Goal: Task Accomplishment & Management: Manage account settings

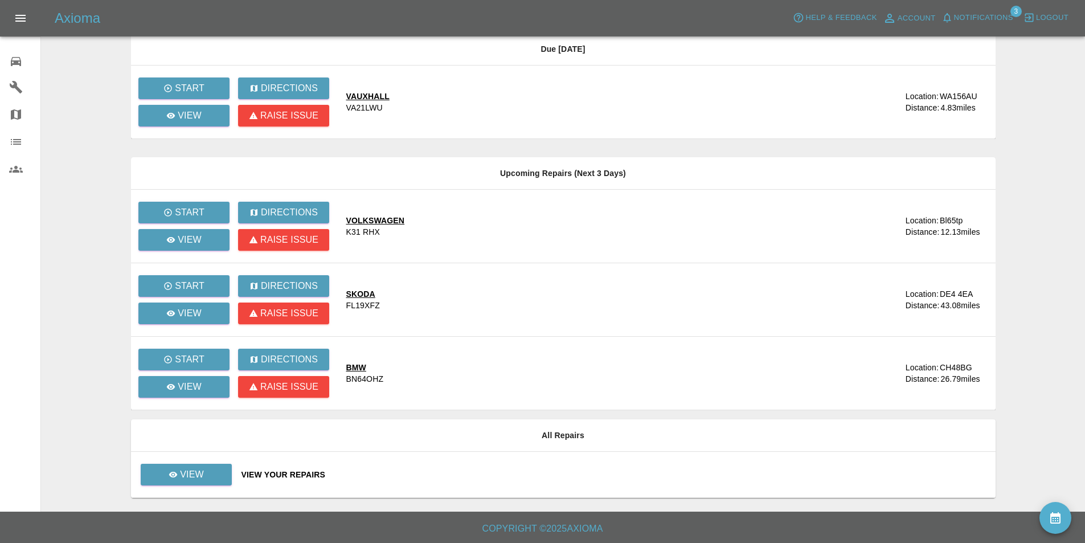
scroll to position [83, 0]
click at [220, 466] on link "View" at bounding box center [186, 474] width 91 height 22
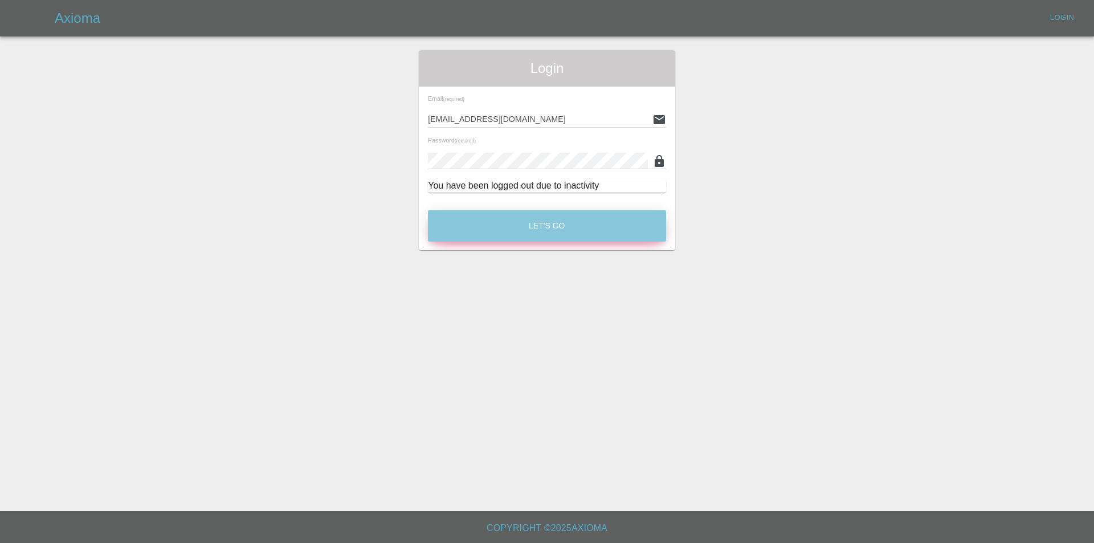
click at [468, 223] on button "Let's Go" at bounding box center [547, 225] width 238 height 31
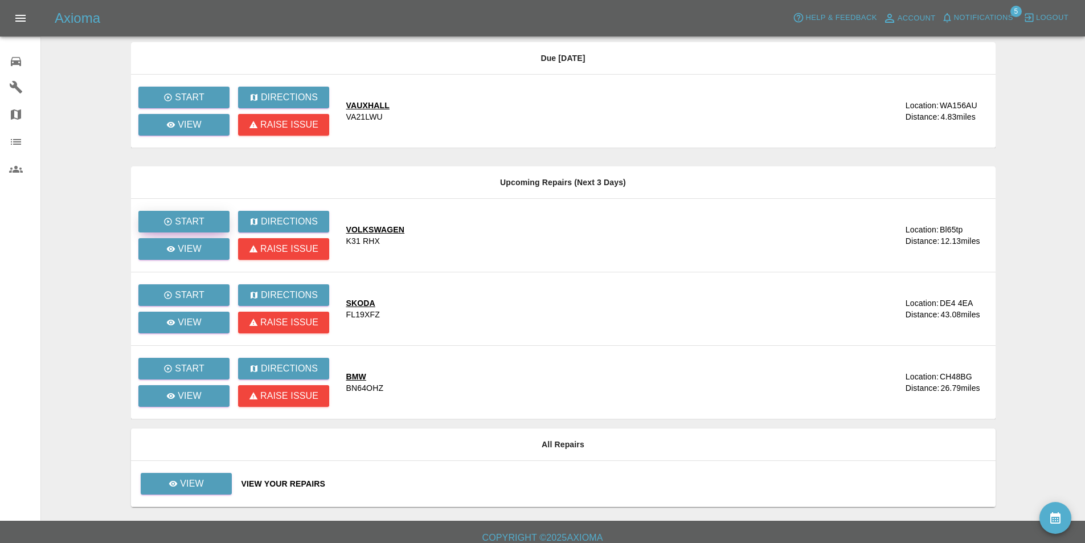
scroll to position [83, 0]
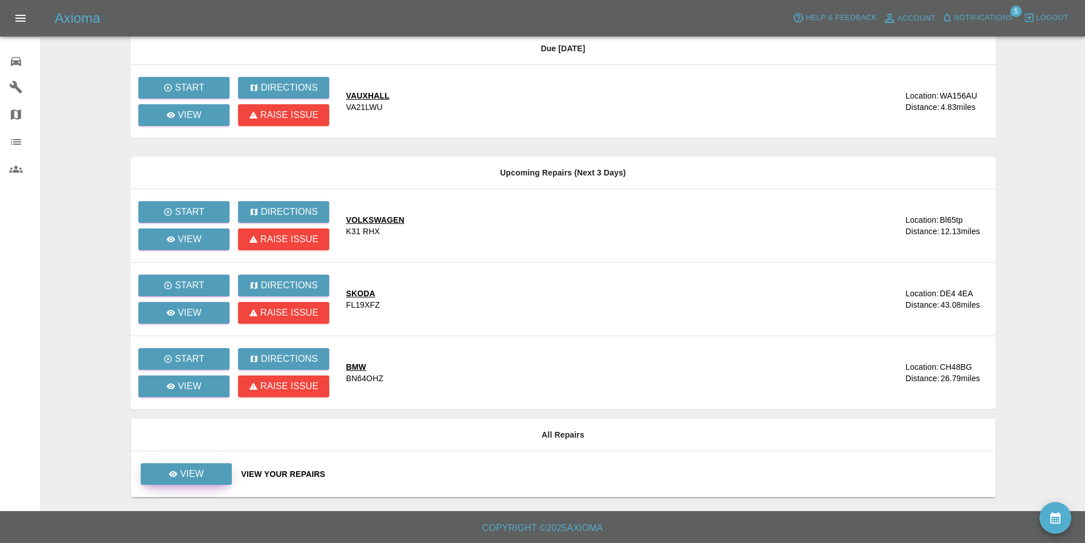
click at [195, 476] on p "View" at bounding box center [192, 474] width 24 height 14
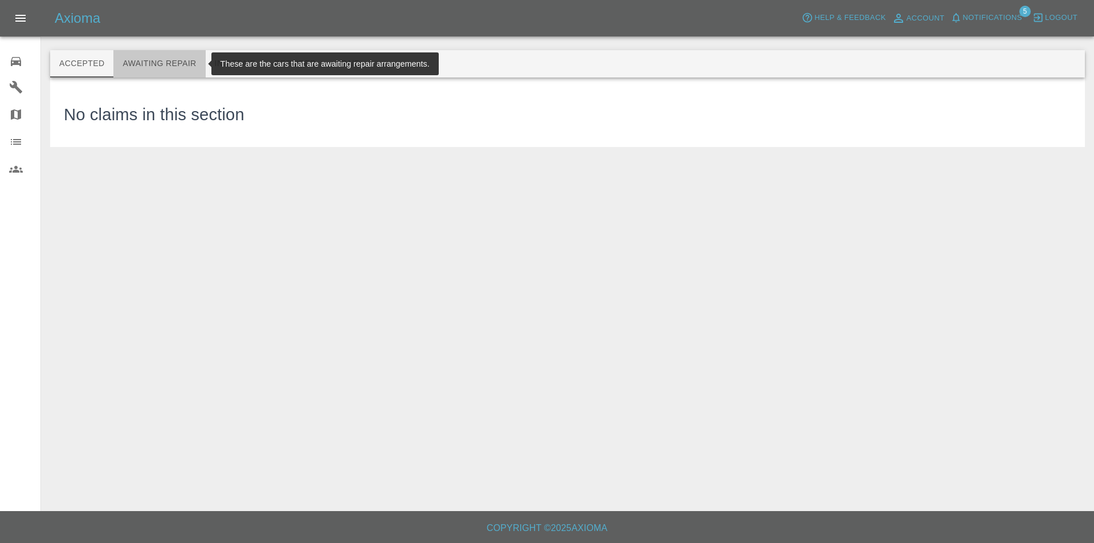
click at [157, 64] on button "Awaiting Repair" at bounding box center [159, 63] width 92 height 27
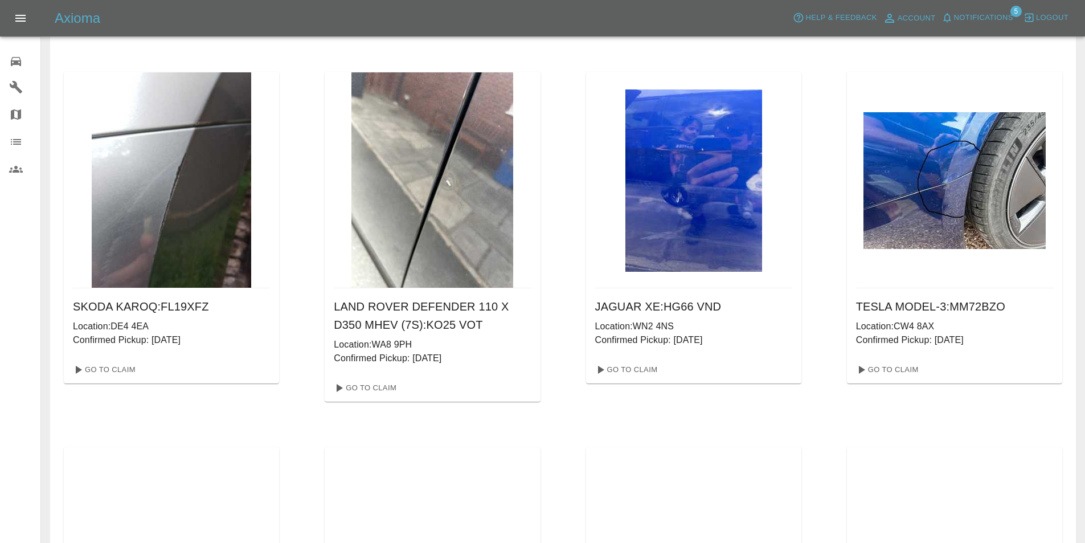
scroll to position [399, 0]
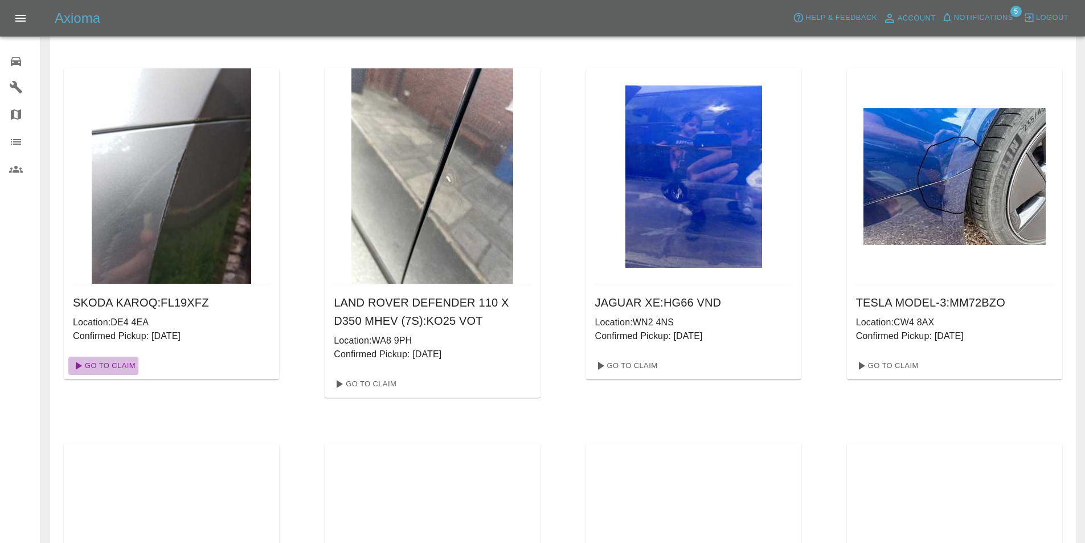
click at [103, 361] on link "Go To Claim" at bounding box center [103, 366] width 70 height 18
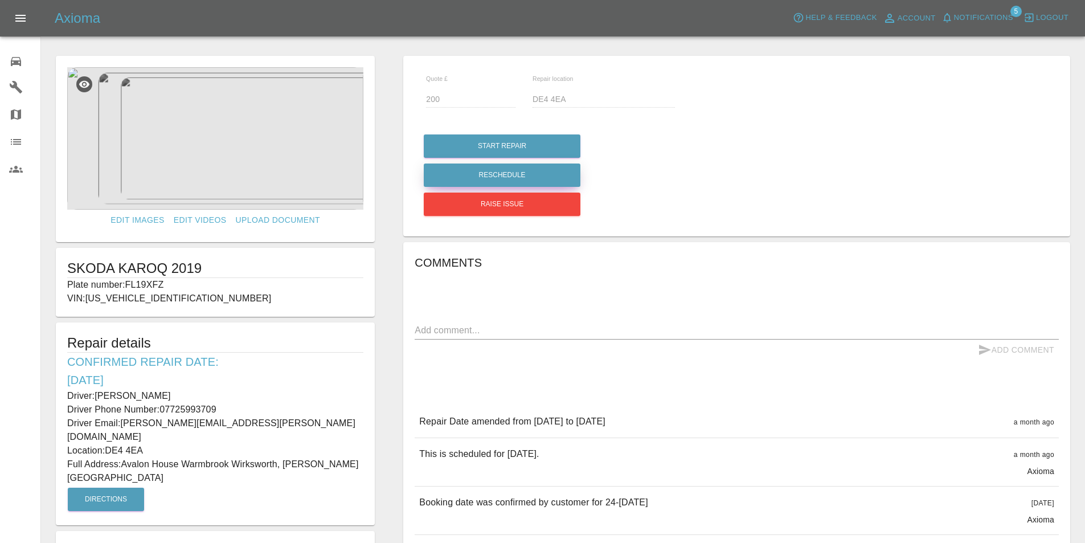
click at [546, 170] on button "Reschedule" at bounding box center [502, 174] width 157 height 23
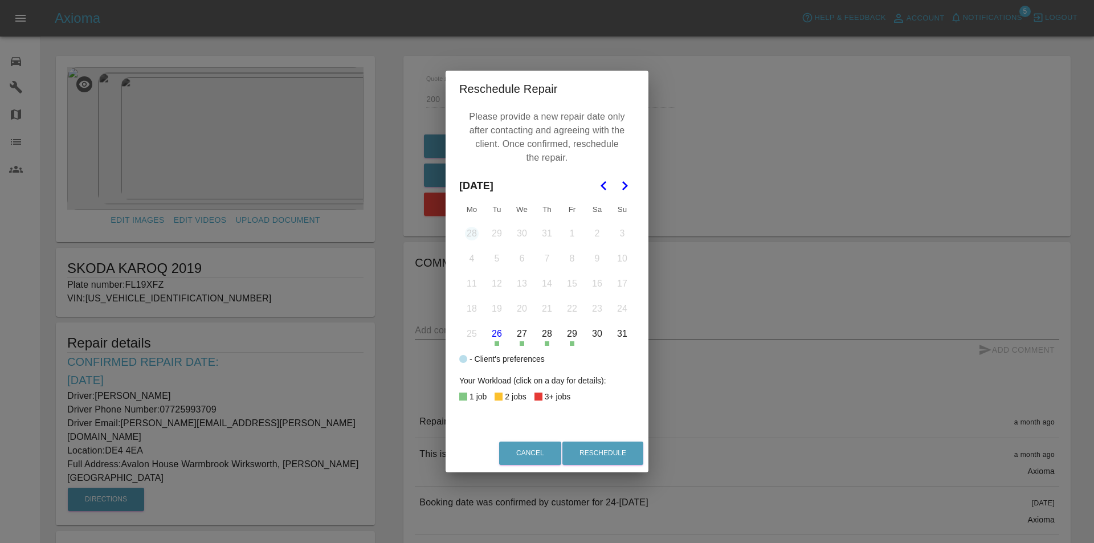
click at [624, 182] on polygon "Go to the Next Month" at bounding box center [625, 185] width 6 height 9
click at [570, 260] on button "12" at bounding box center [572, 259] width 24 height 24
click at [615, 449] on button "Reschedule" at bounding box center [602, 452] width 81 height 23
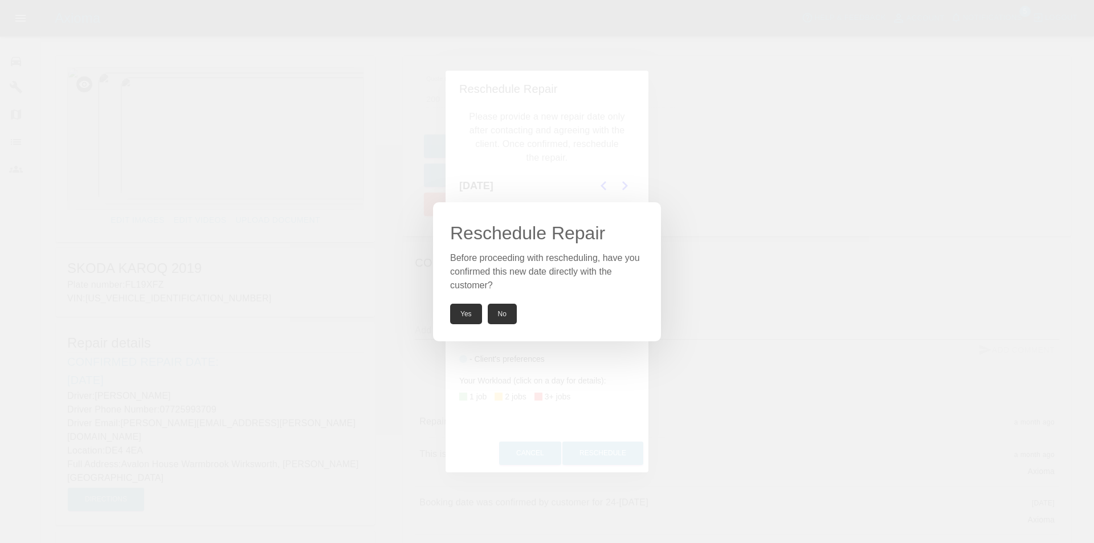
click at [458, 311] on button "Yes" at bounding box center [466, 314] width 32 height 21
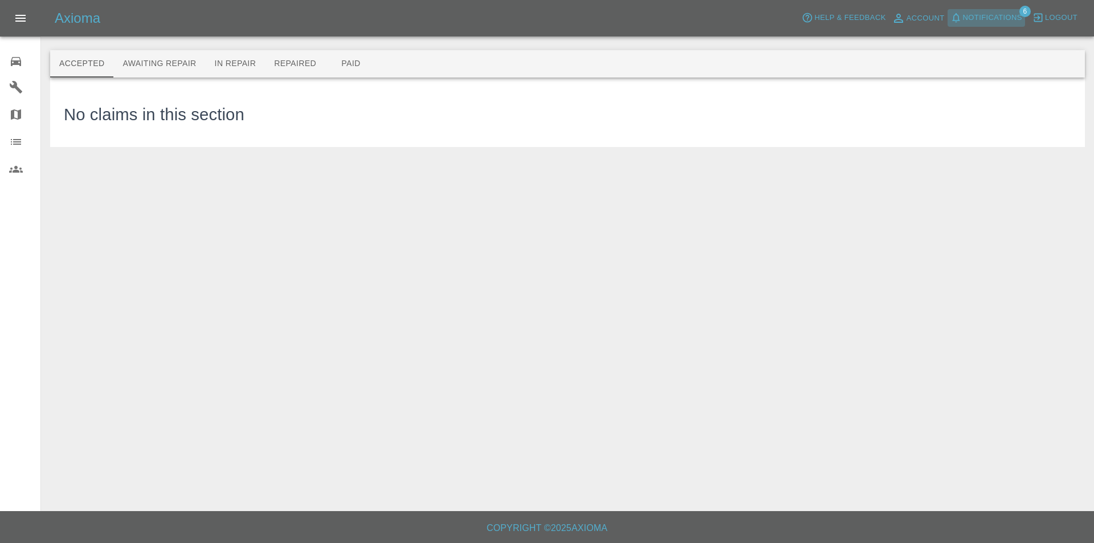
click at [1009, 12] on span "Notifications" at bounding box center [992, 17] width 59 height 13
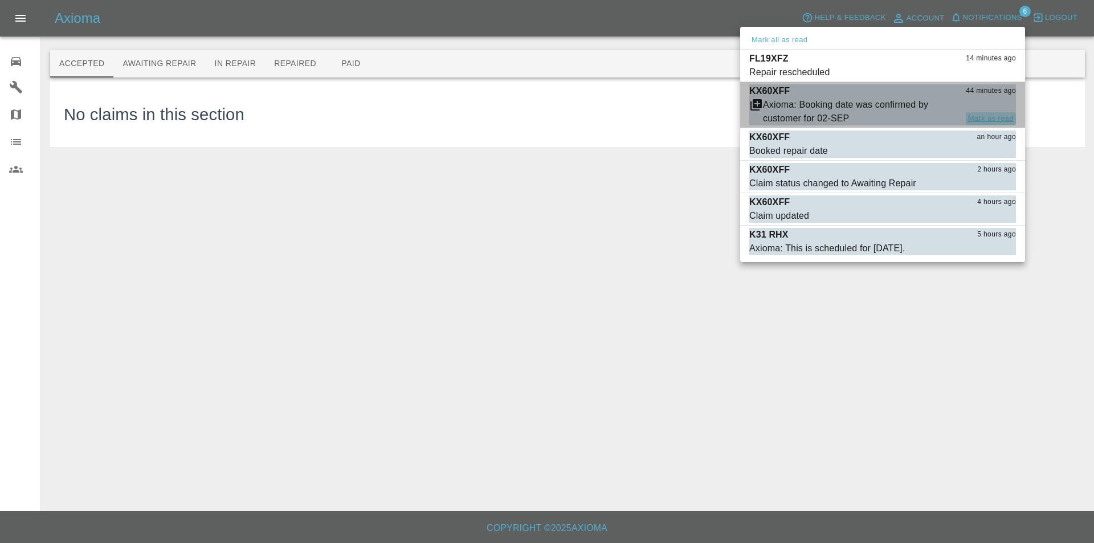
click at [996, 112] on button "Mark as read" at bounding box center [990, 118] width 50 height 13
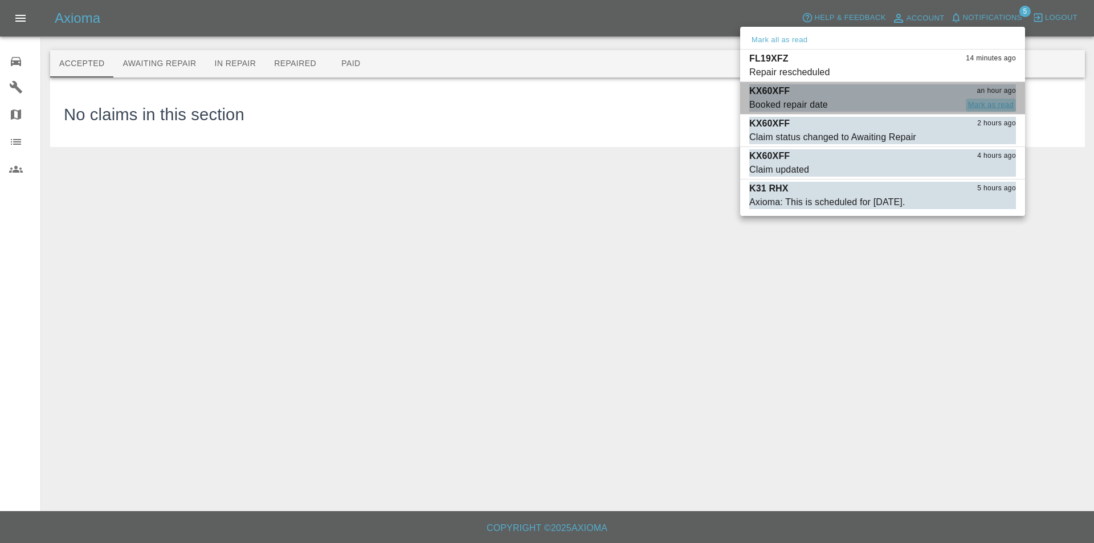
click at [978, 101] on button "Mark as read" at bounding box center [990, 105] width 50 height 13
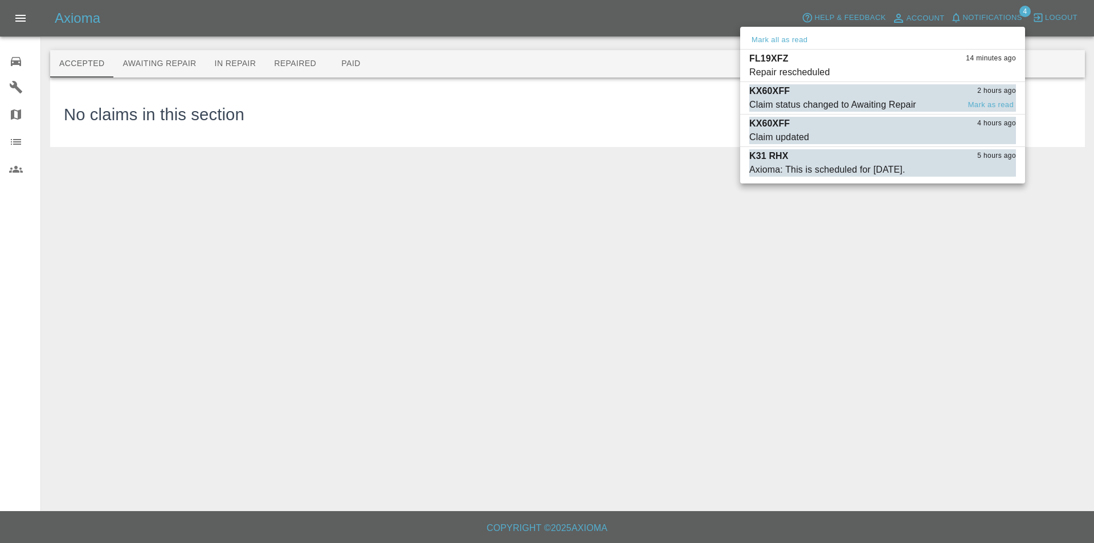
click at [917, 95] on div "KX60XFF 2 hours ago" at bounding box center [882, 91] width 267 height 14
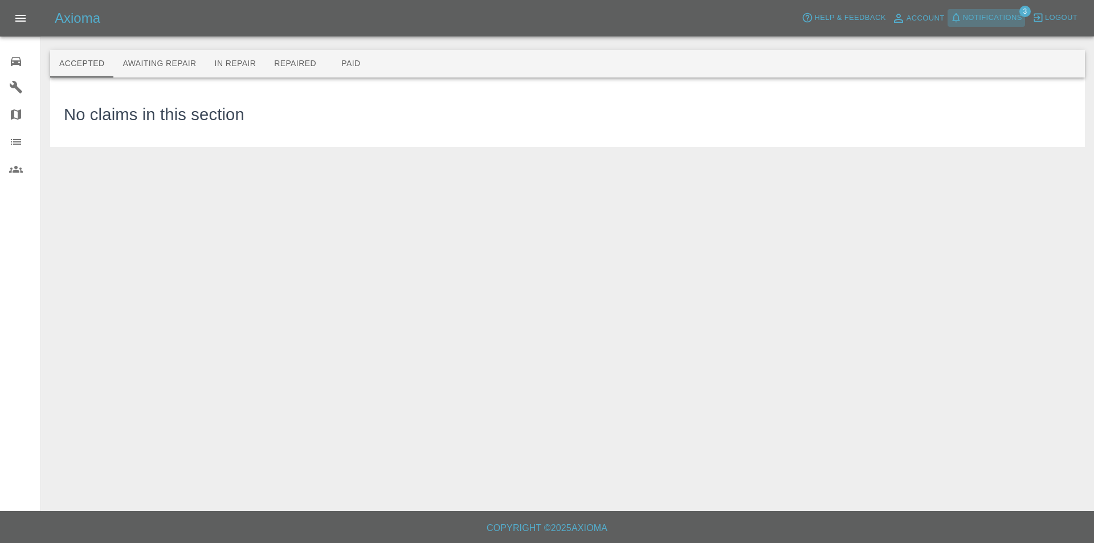
click at [974, 13] on span "Notifications" at bounding box center [992, 17] width 59 height 13
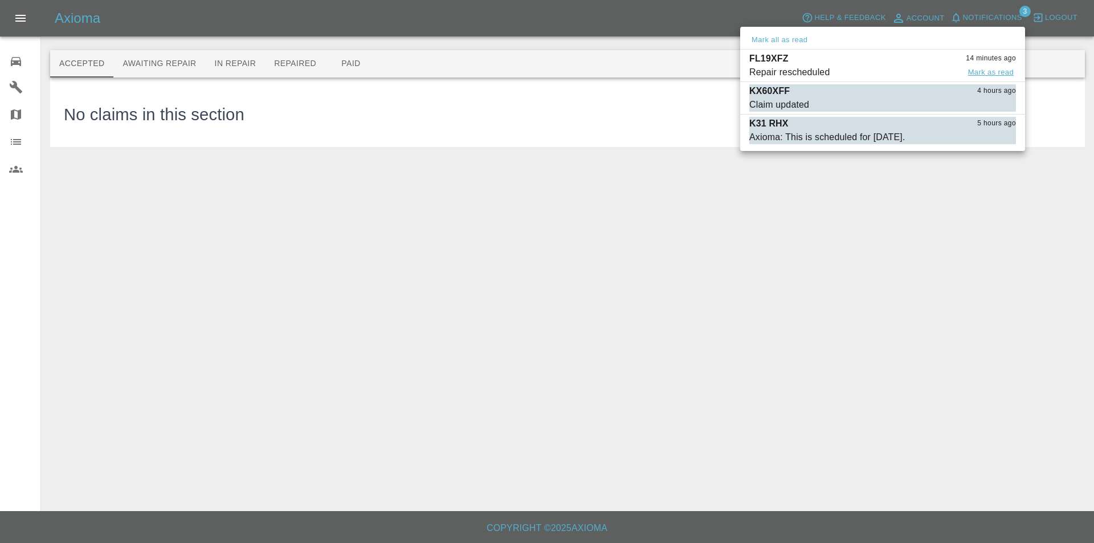
click at [984, 72] on button "Mark as read" at bounding box center [990, 72] width 50 height 13
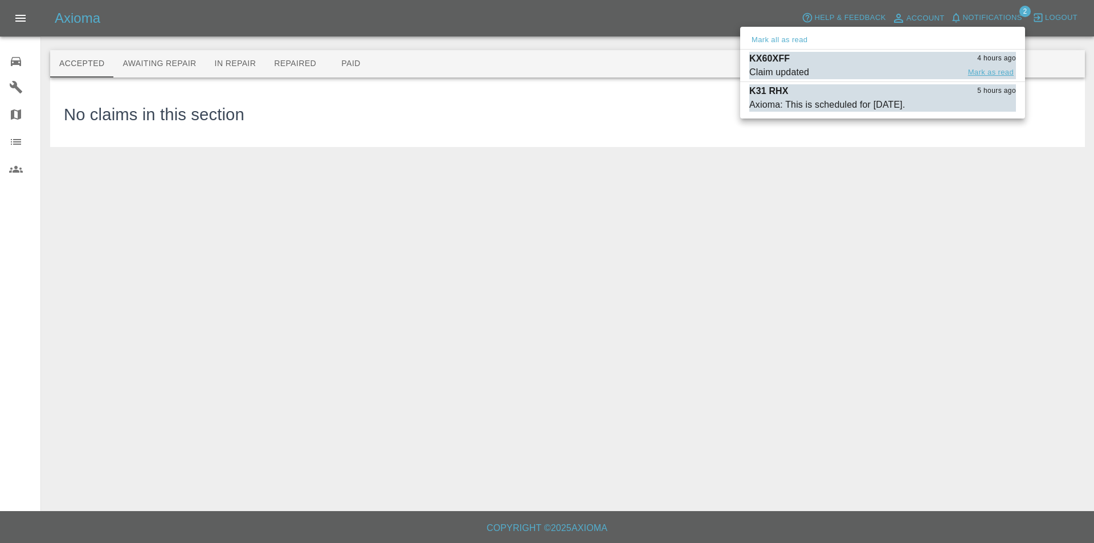
click at [988, 66] on button "Mark as read" at bounding box center [990, 72] width 50 height 13
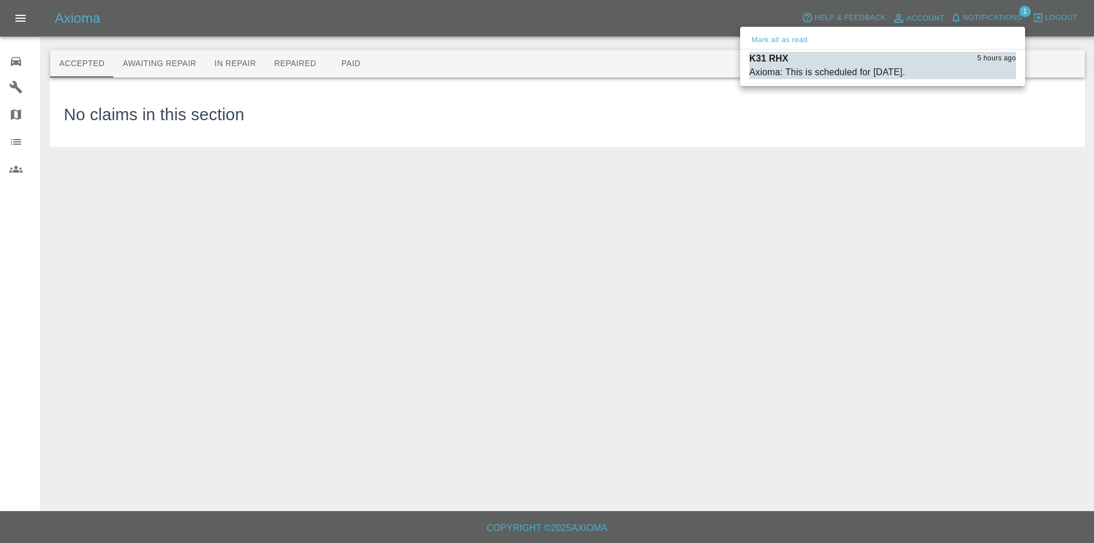
click at [436, 104] on div at bounding box center [547, 271] width 1094 height 543
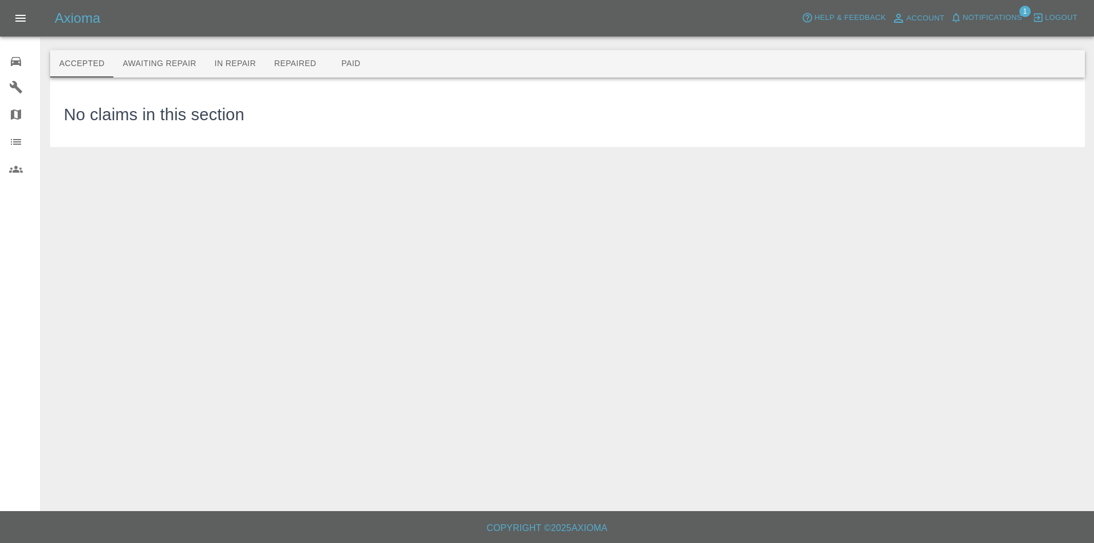
click at [12, 56] on icon at bounding box center [16, 62] width 14 height 14
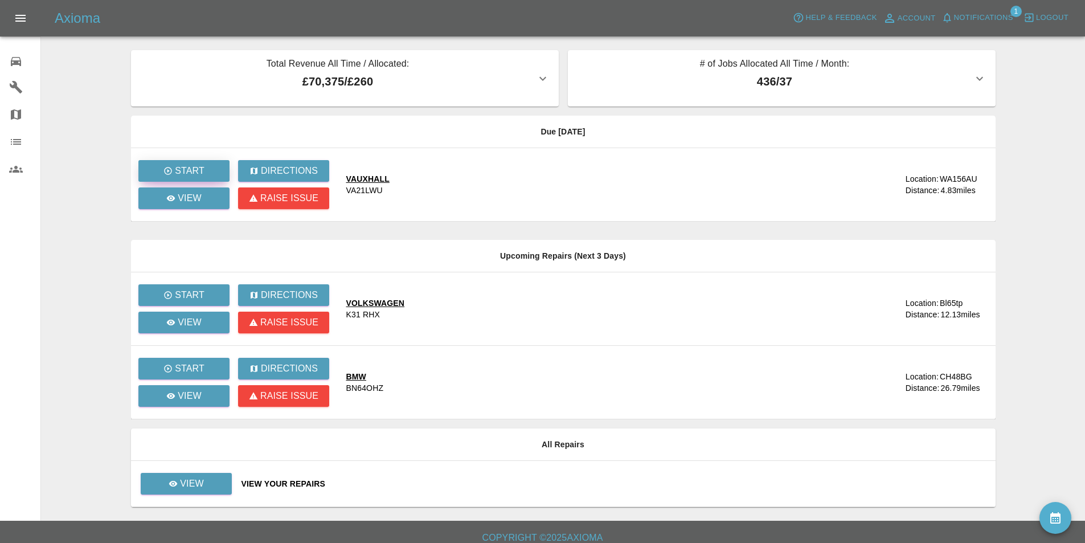
click at [182, 167] on p "Start" at bounding box center [190, 171] width 30 height 14
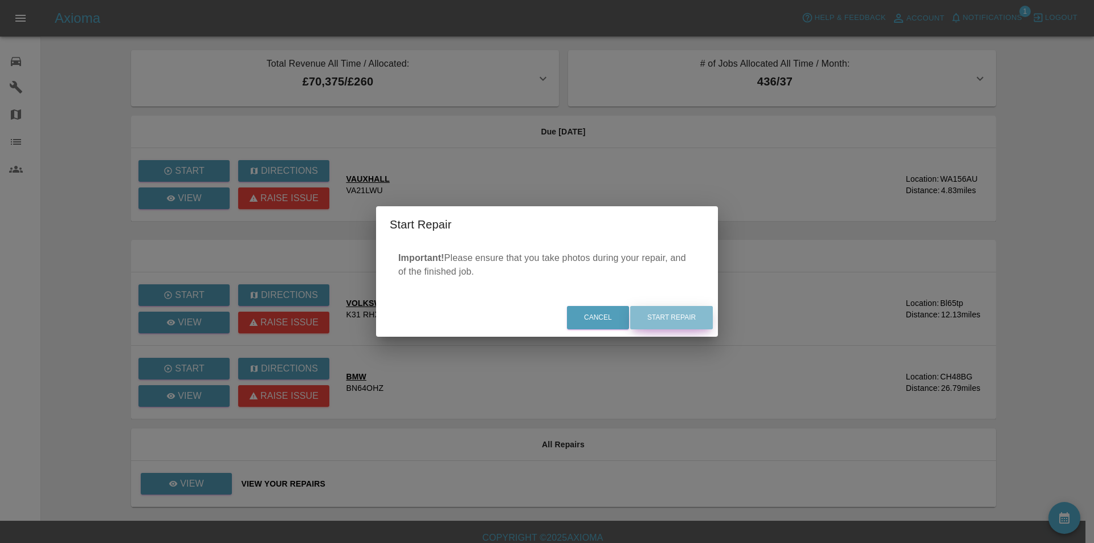
click at [648, 320] on button "Start Repair" at bounding box center [671, 317] width 83 height 23
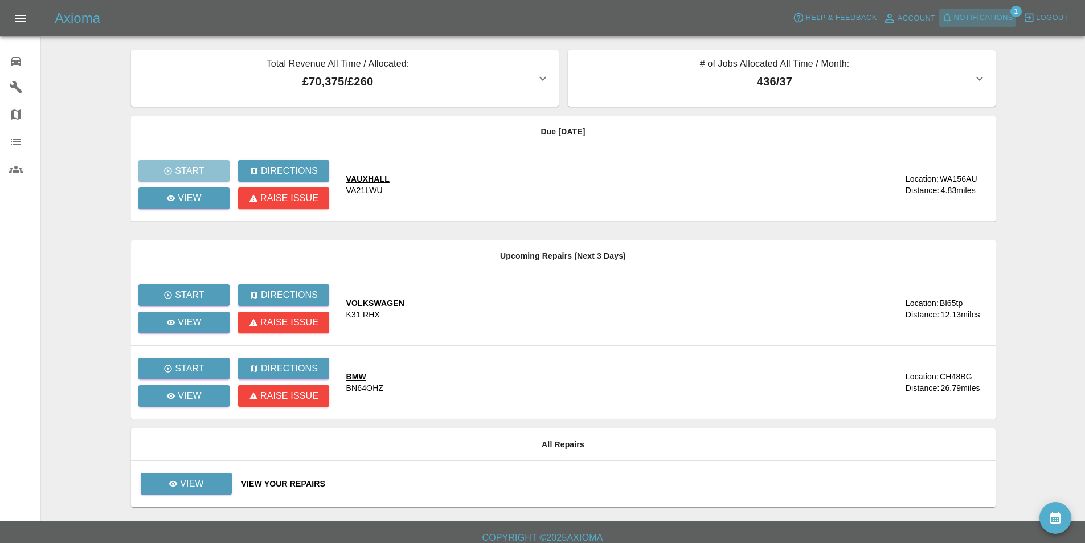
click at [1002, 17] on span "Notifications" at bounding box center [983, 17] width 59 height 13
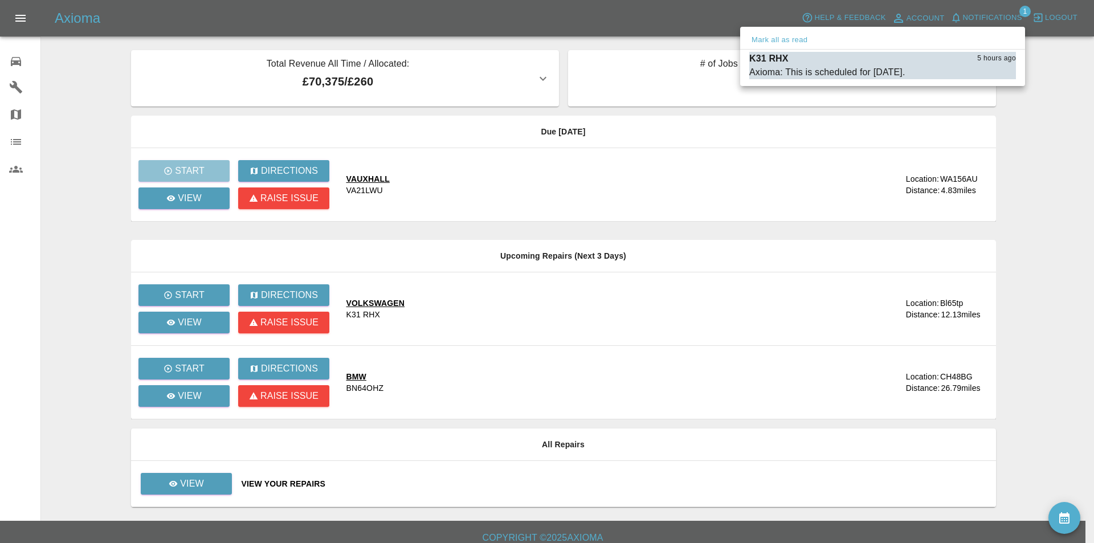
click at [1041, 191] on div at bounding box center [547, 271] width 1094 height 543
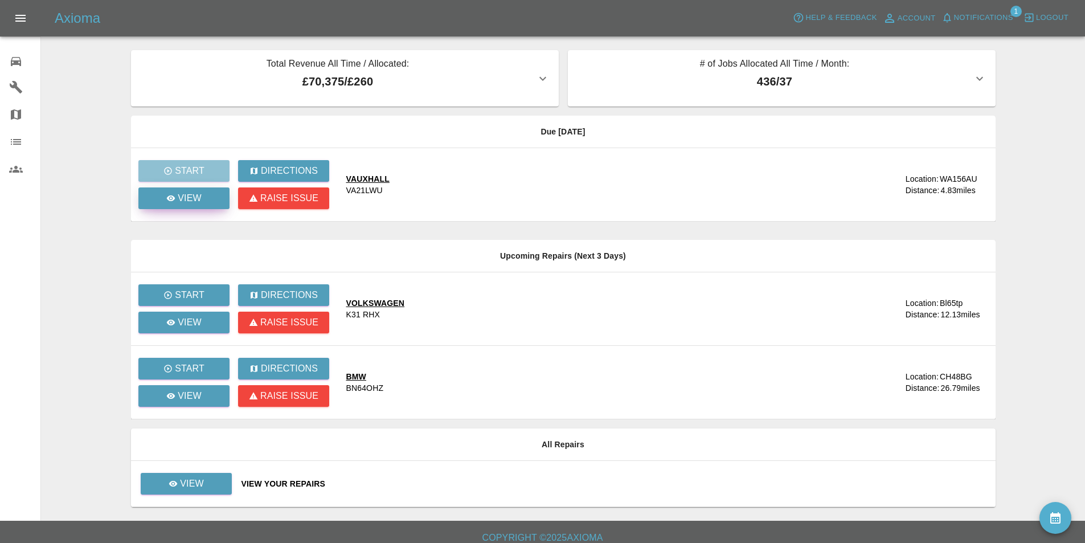
click at [171, 194] on icon at bounding box center [170, 198] width 9 height 9
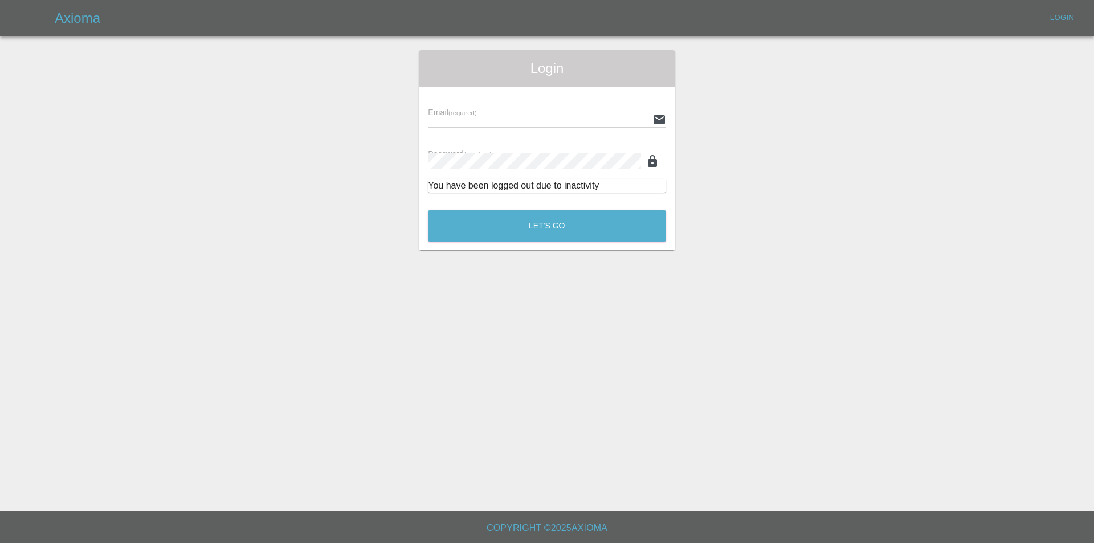
type input "[EMAIL_ADDRESS][DOMAIN_NAME]"
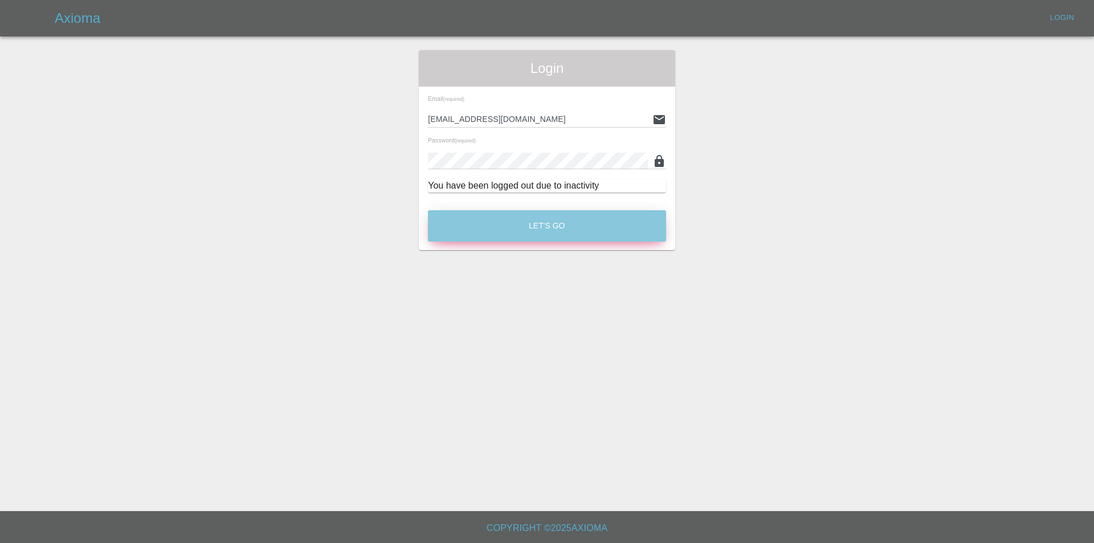
click at [592, 218] on button "Let's Go" at bounding box center [547, 225] width 238 height 31
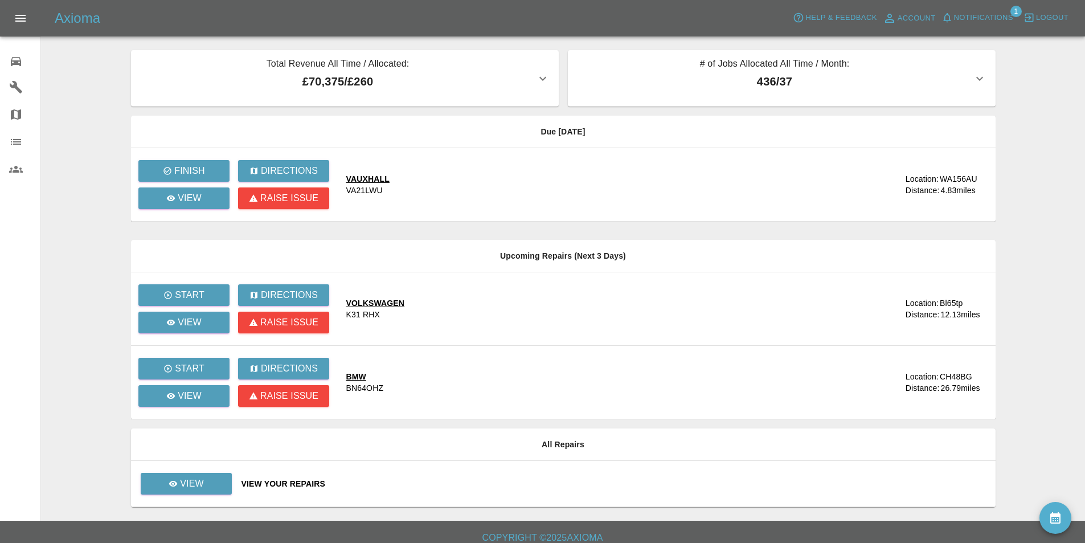
click at [169, 209] on div "View" at bounding box center [188, 198] width 100 height 27
click at [169, 207] on link "View" at bounding box center [183, 198] width 91 height 22
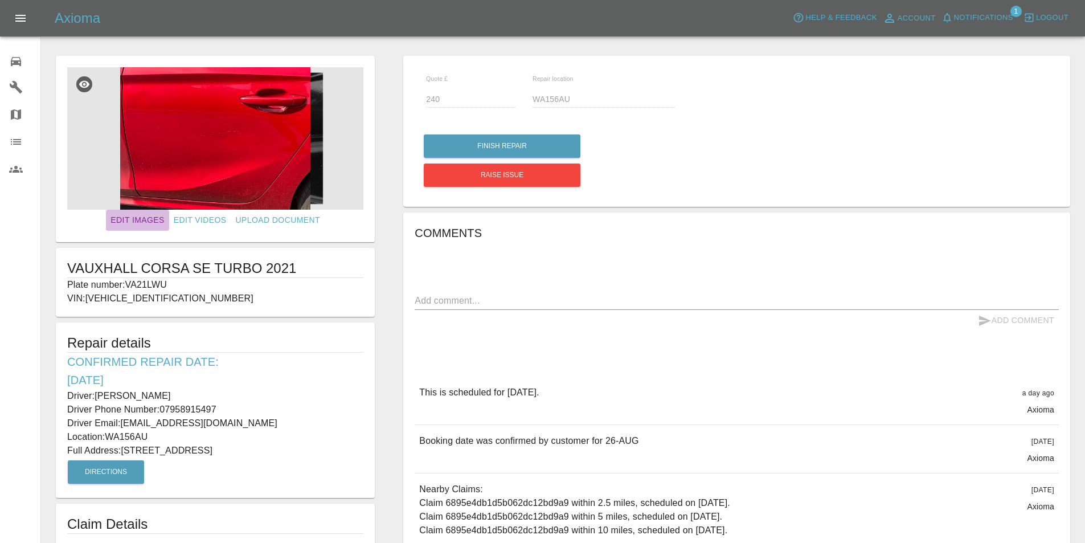
click at [131, 220] on link "Edit Images" at bounding box center [137, 220] width 63 height 21
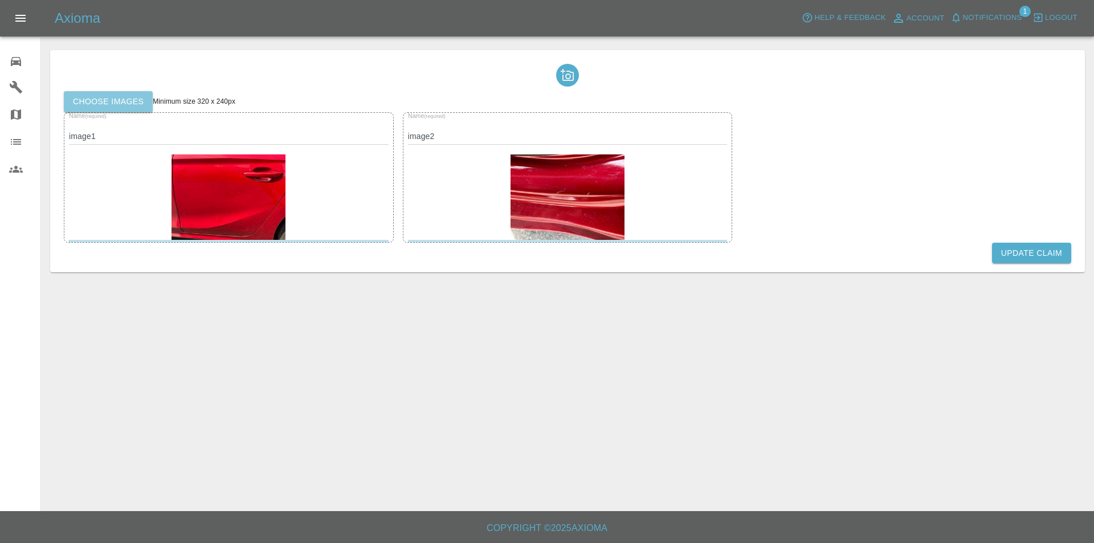
click at [126, 96] on label "Choose images" at bounding box center [108, 101] width 89 height 21
click at [0, 0] on input "Choose images" at bounding box center [0, 0] width 0 height 0
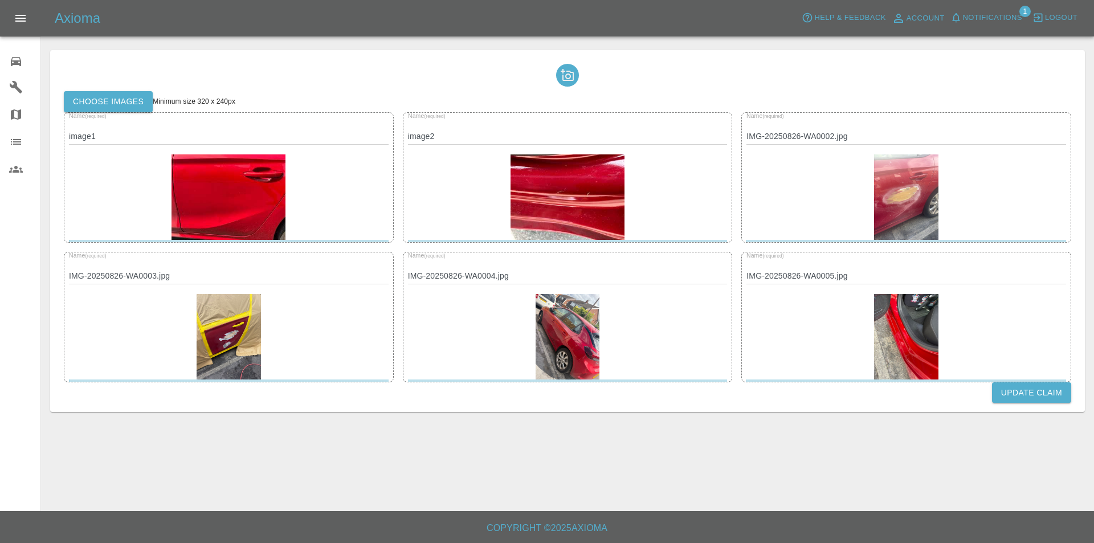
click at [1030, 391] on button "Update Claim" at bounding box center [1031, 392] width 79 height 21
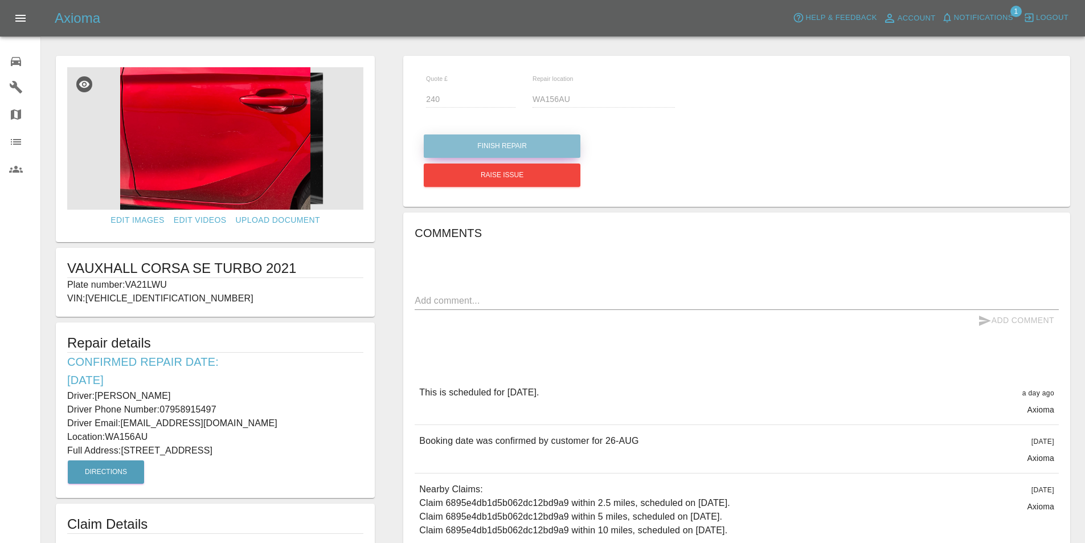
click at [551, 138] on button "Finish Repair" at bounding box center [502, 145] width 157 height 23
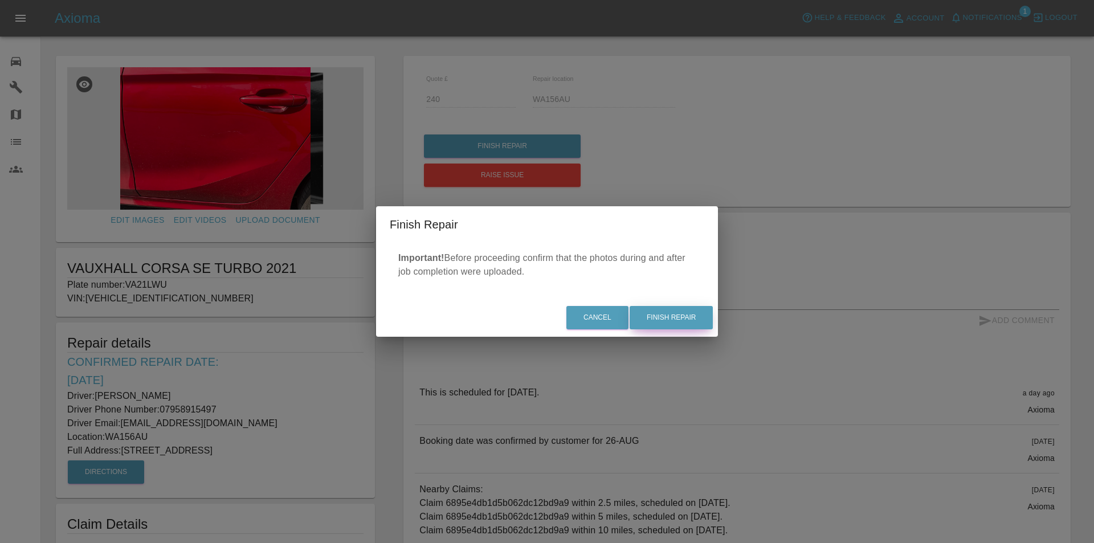
click at [678, 318] on button "Finish Repair" at bounding box center [670, 317] width 83 height 23
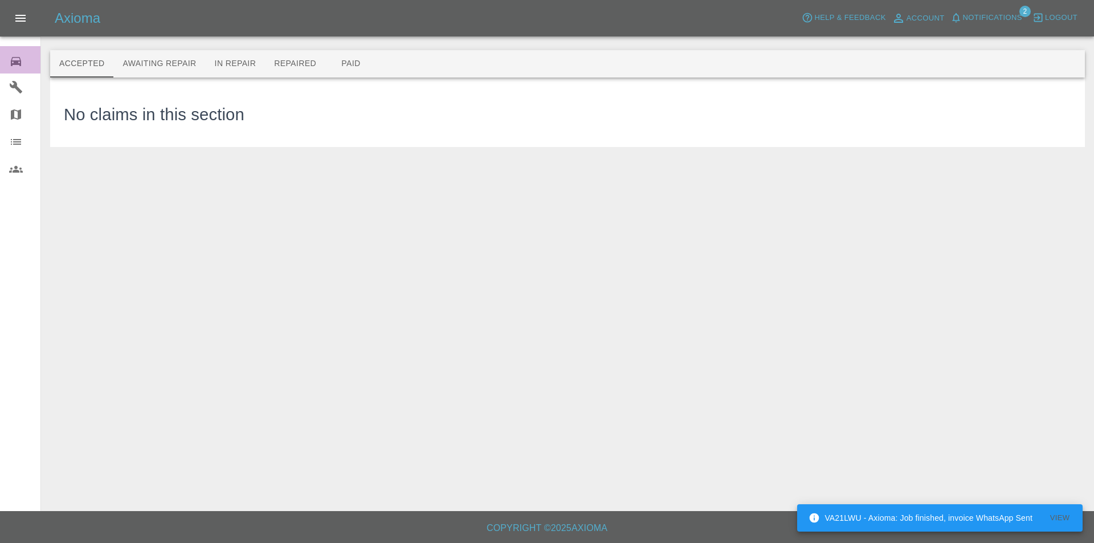
click at [6, 62] on link "0 Repair home" at bounding box center [20, 59] width 40 height 27
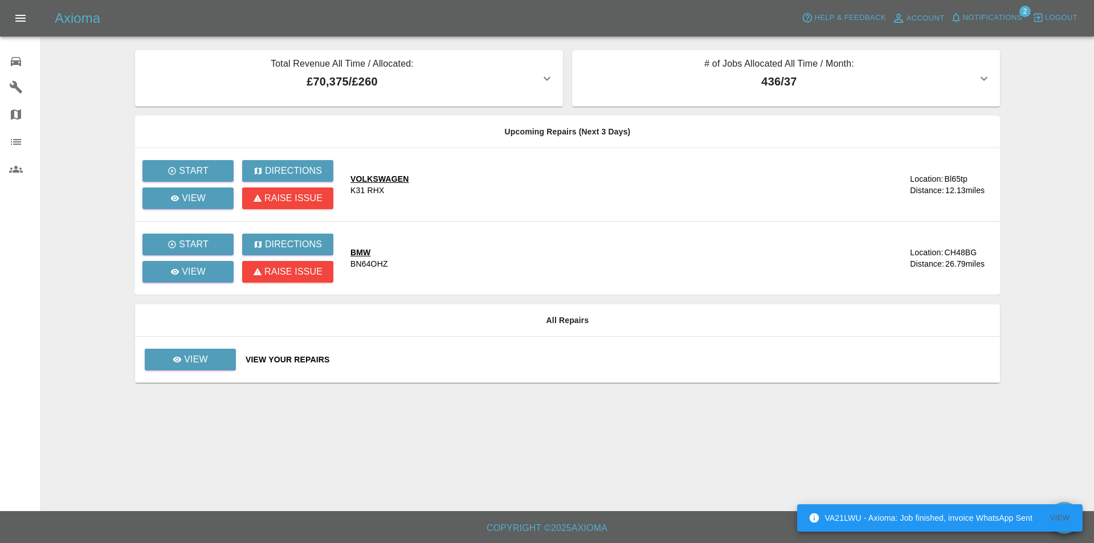
click at [129, 66] on main "Total Revenue All Time / Allocated: £70,375 / £260 Sprayway Smart Repairs NW : …" at bounding box center [547, 255] width 1094 height 511
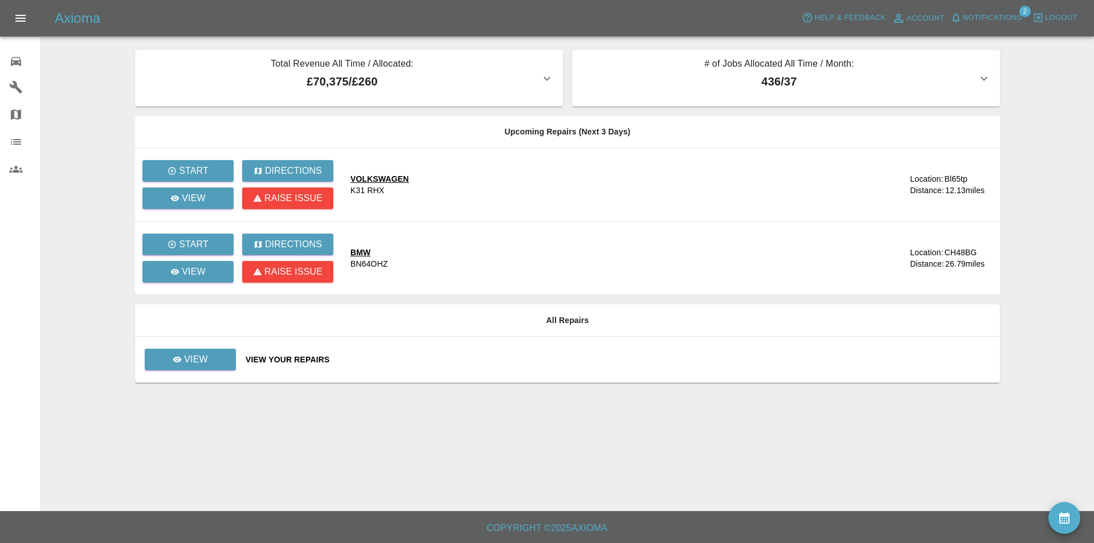
click at [103, 63] on main "Total Revenue All Time / Allocated: £70,375 / £260 Sprayway Smart Repairs NW : …" at bounding box center [547, 255] width 1094 height 511
click at [994, 13] on span "Notifications" at bounding box center [992, 17] width 59 height 13
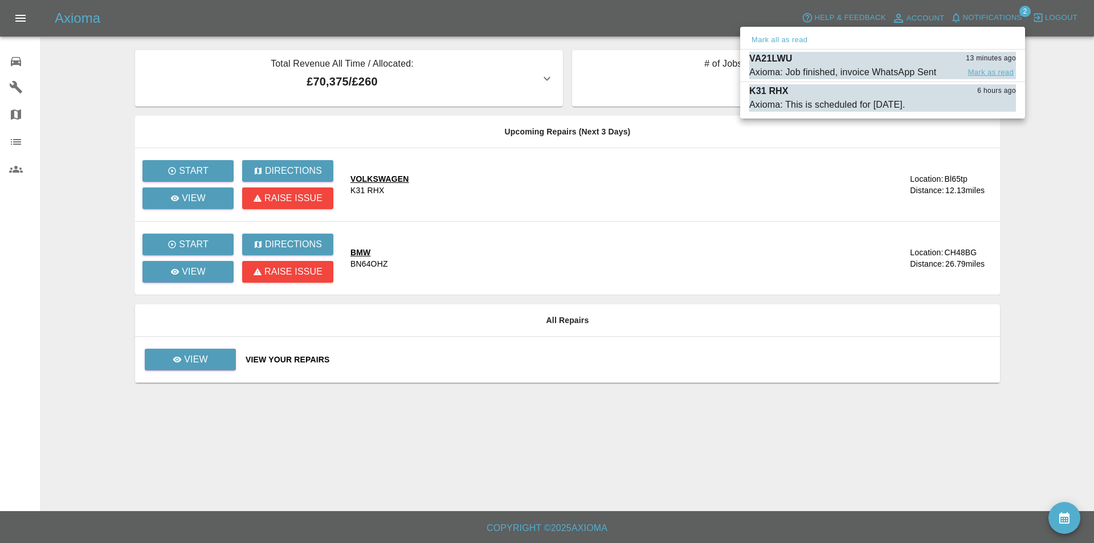
click at [991, 68] on button "Mark as read" at bounding box center [990, 72] width 50 height 13
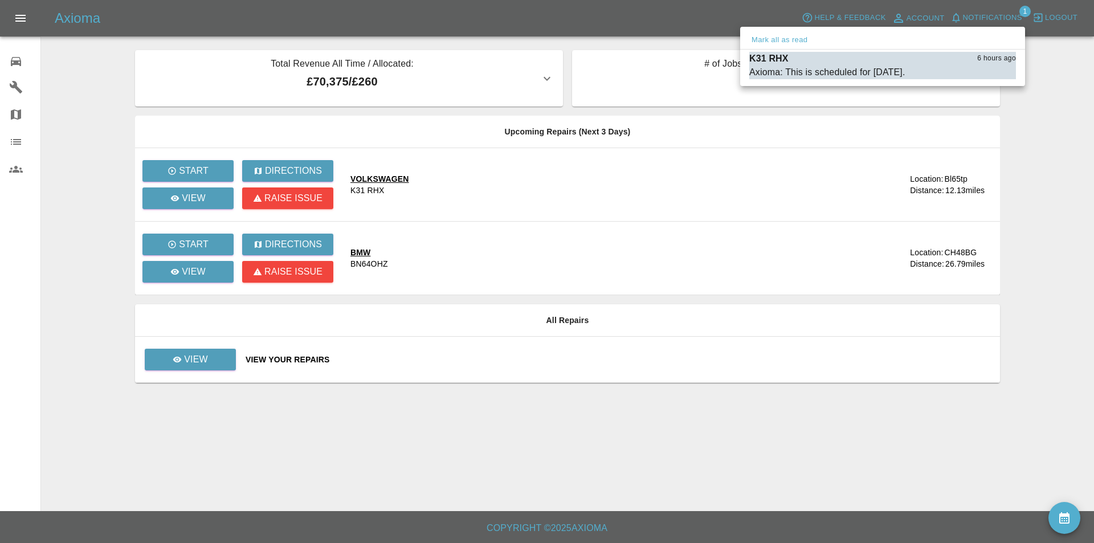
click at [1030, 183] on div at bounding box center [547, 271] width 1094 height 543
